Goal: Complete application form

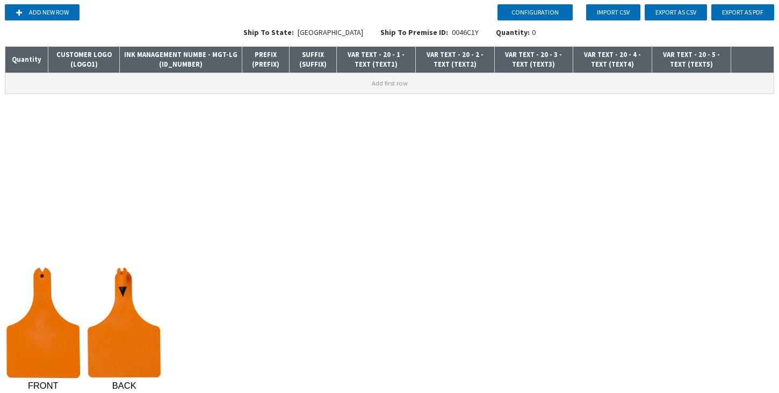
click at [89, 84] on button "Add first row" at bounding box center [389, 83] width 769 height 20
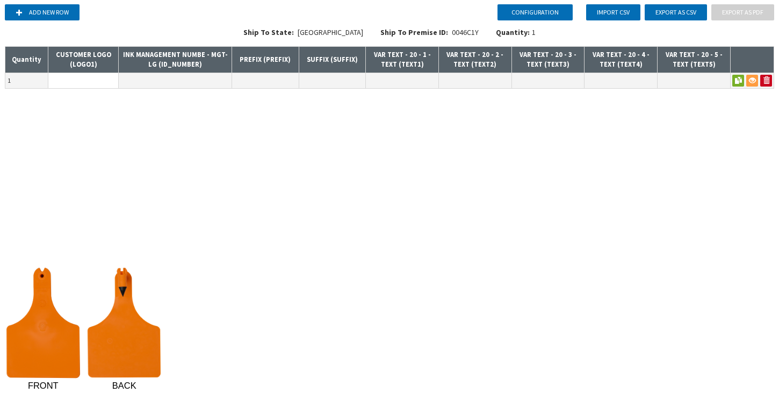
click at [90, 80] on input at bounding box center [83, 80] width 70 height 15
click at [92, 80] on input at bounding box center [83, 80] width 70 height 15
type input "O"
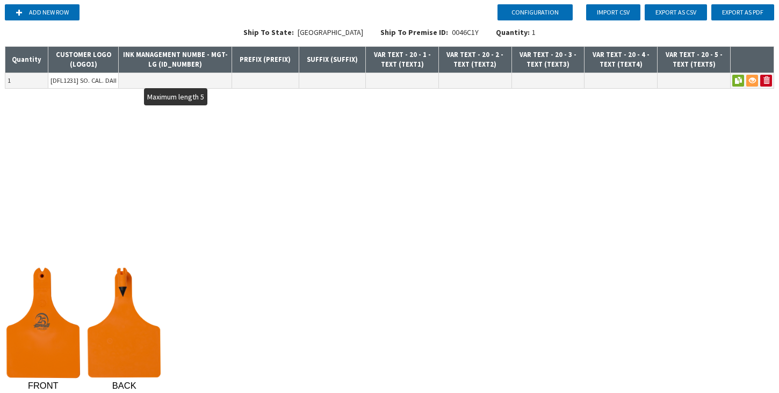
type input "[DFL1231] SO. CAL. DAIRY EQUIPMENT, 24TH ANNIVERSARY, [DATE]-[DATE], SOCAL DAIR…"
click at [183, 82] on input "text" at bounding box center [175, 80] width 113 height 15
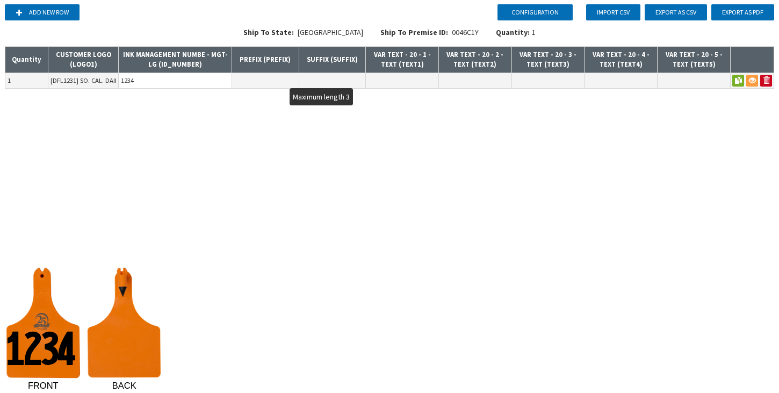
type input "1234"
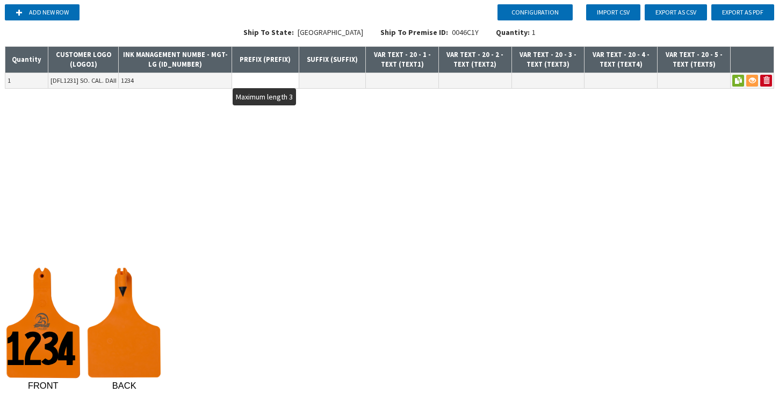
click at [273, 73] on input "text" at bounding box center [265, 80] width 67 height 15
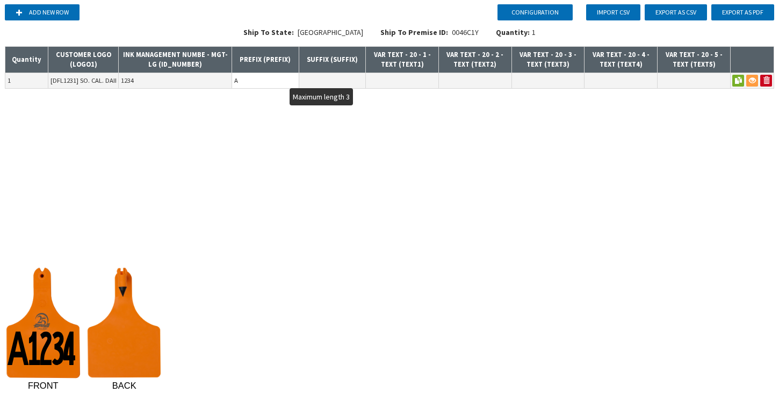
type input "A"
click at [316, 79] on input "text" at bounding box center [332, 80] width 67 height 15
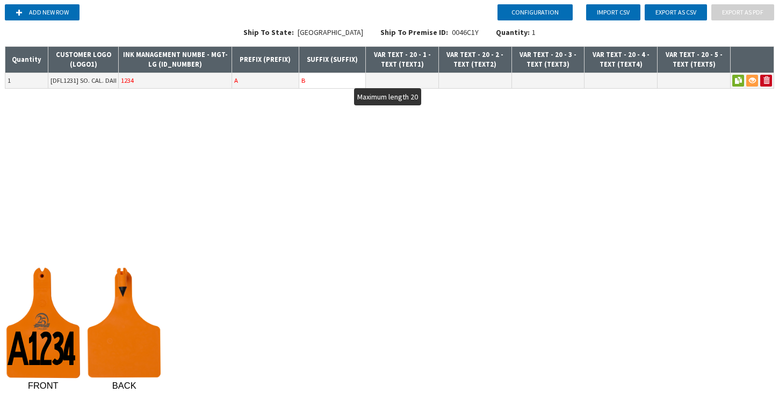
type input "B"
click at [381, 76] on input "text" at bounding box center [402, 80] width 73 height 15
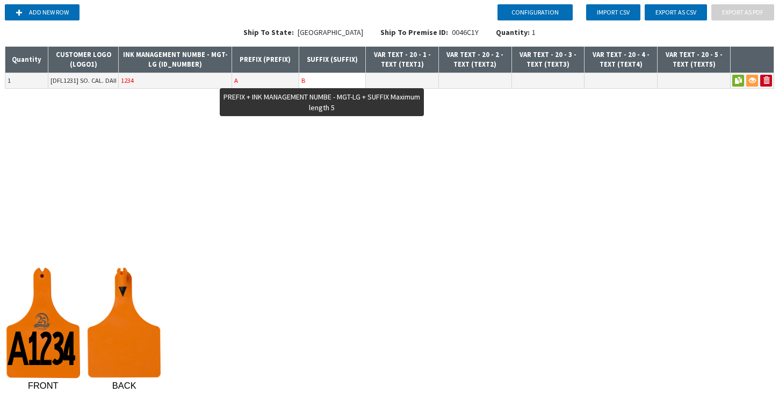
click at [329, 79] on input "B" at bounding box center [332, 80] width 67 height 15
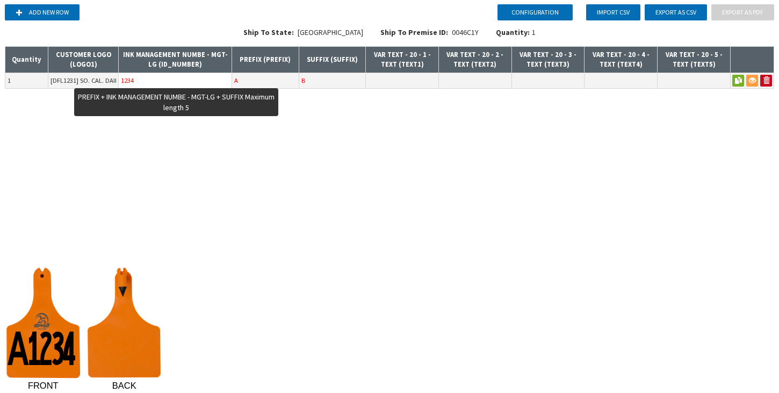
click at [159, 73] on input "1234" at bounding box center [175, 80] width 113 height 15
click at [159, 77] on input "1234" at bounding box center [175, 80] width 113 height 15
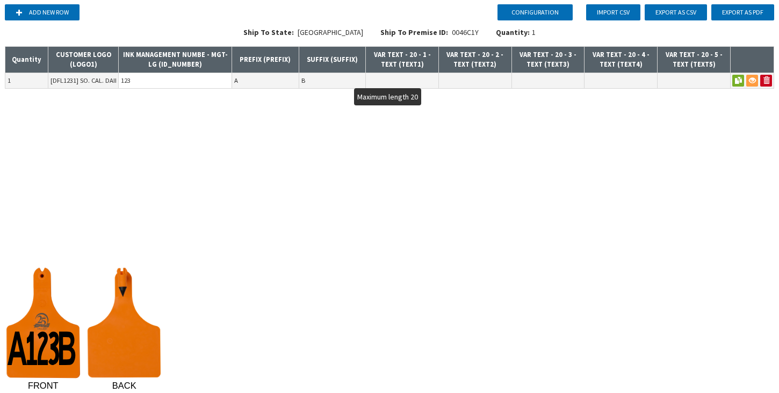
type input "123"
click at [397, 81] on input "text" at bounding box center [402, 80] width 73 height 15
type input "1"
type input "TEST"
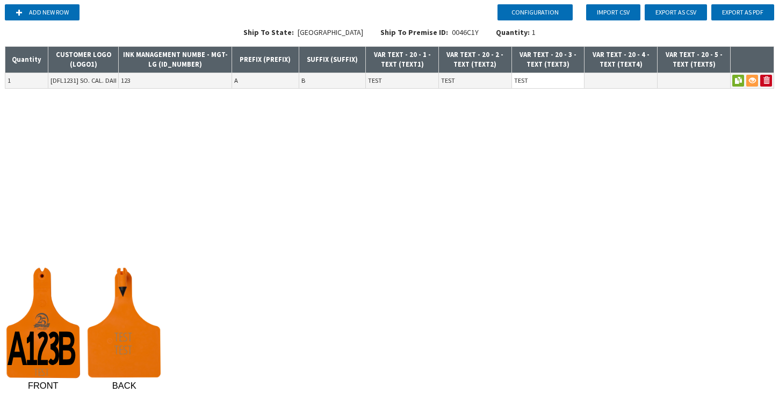
type input "TEST"
